Goal: Navigation & Orientation: Find specific page/section

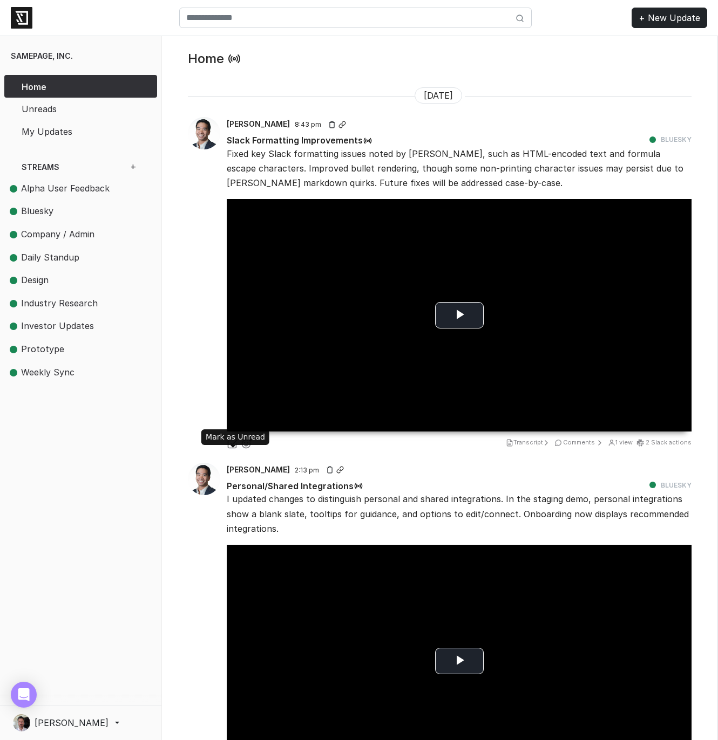
click at [232, 445] on polyline "Mark as Unread" at bounding box center [234, 442] width 6 height 4
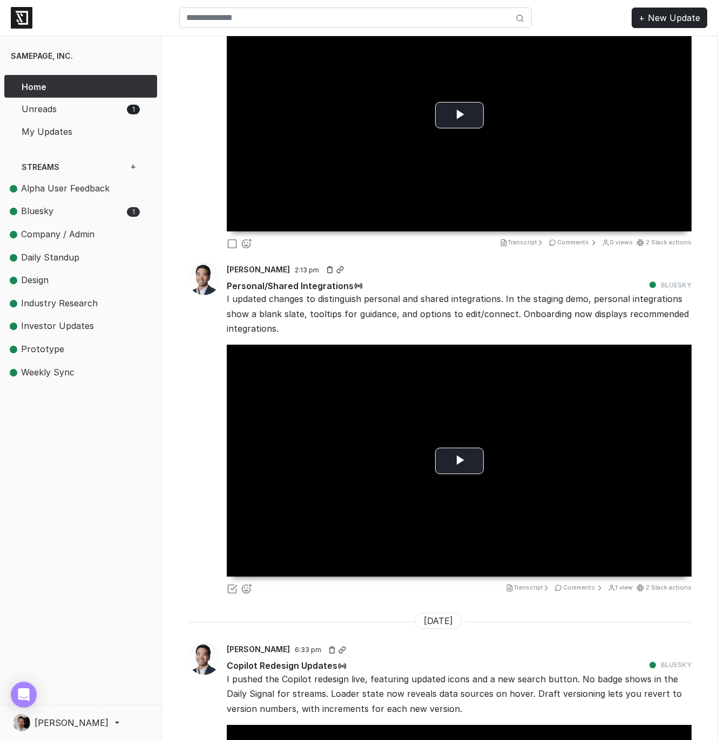
scroll to position [381, 0]
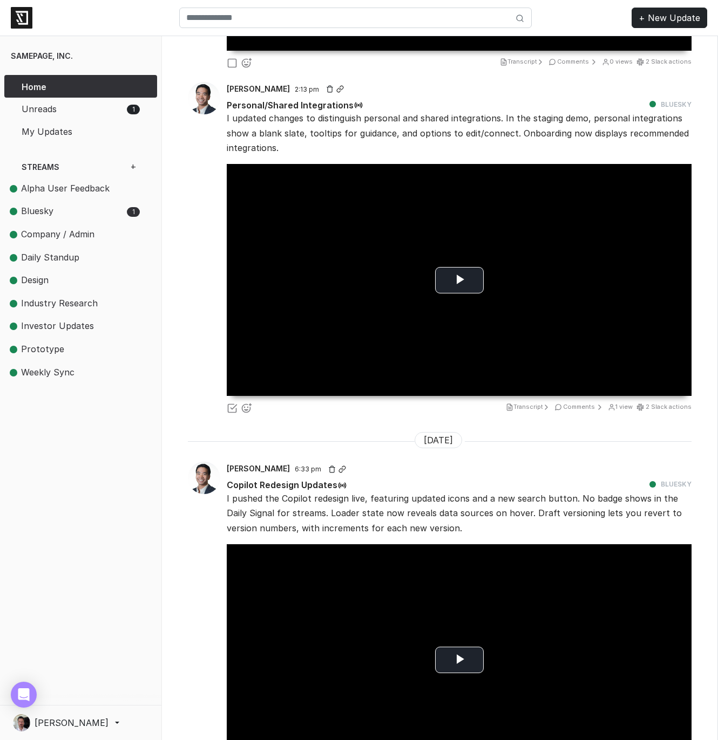
click at [280, 475] on div "Jason 6:33 pm" at bounding box center [459, 468] width 478 height 13
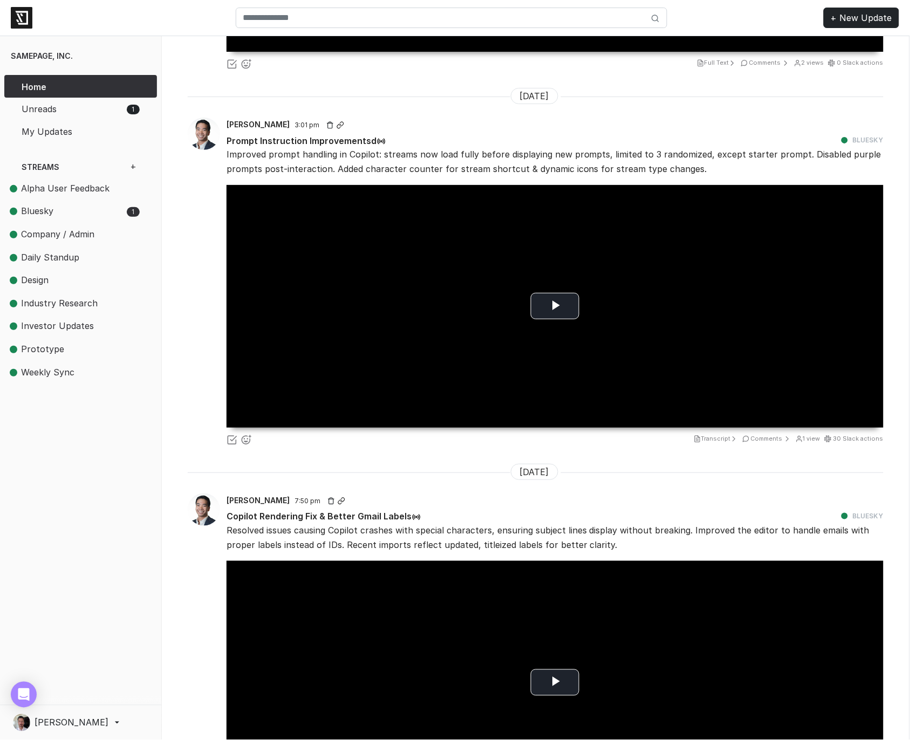
scroll to position [3916, 0]
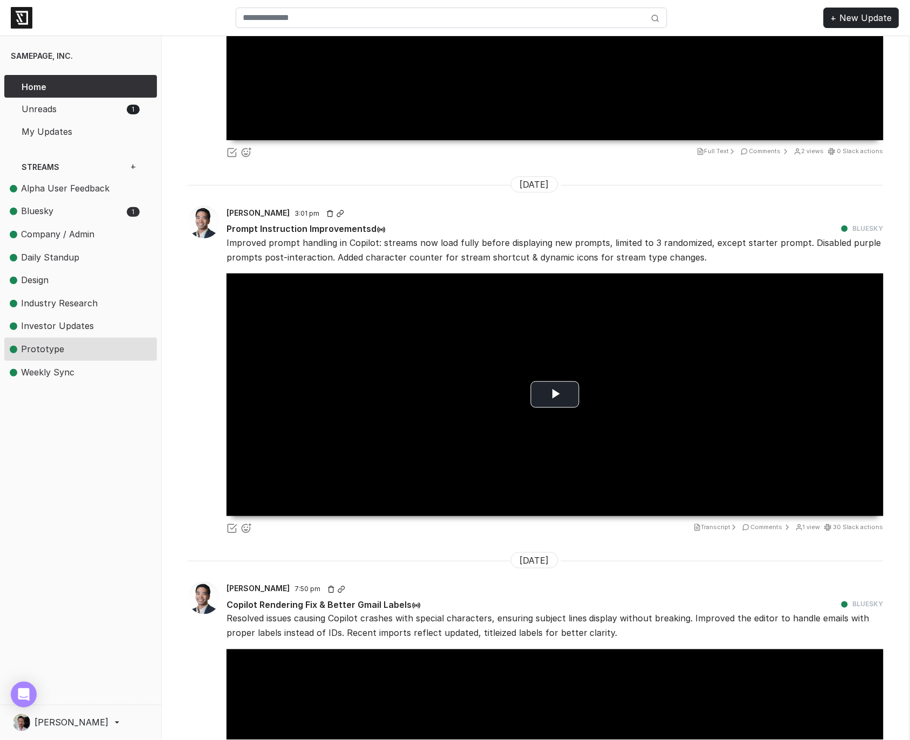
click at [50, 346] on span "Prototype" at bounding box center [42, 349] width 43 height 11
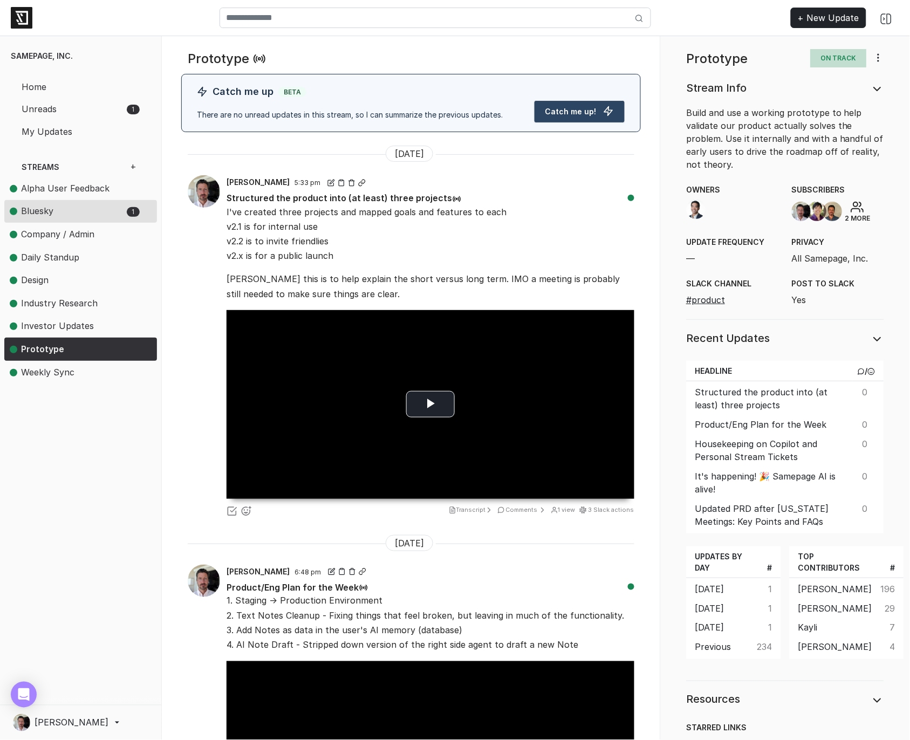
click at [30, 207] on span "Bluesky" at bounding box center [37, 211] width 32 height 11
